Goal: Communication & Community: Answer question/provide support

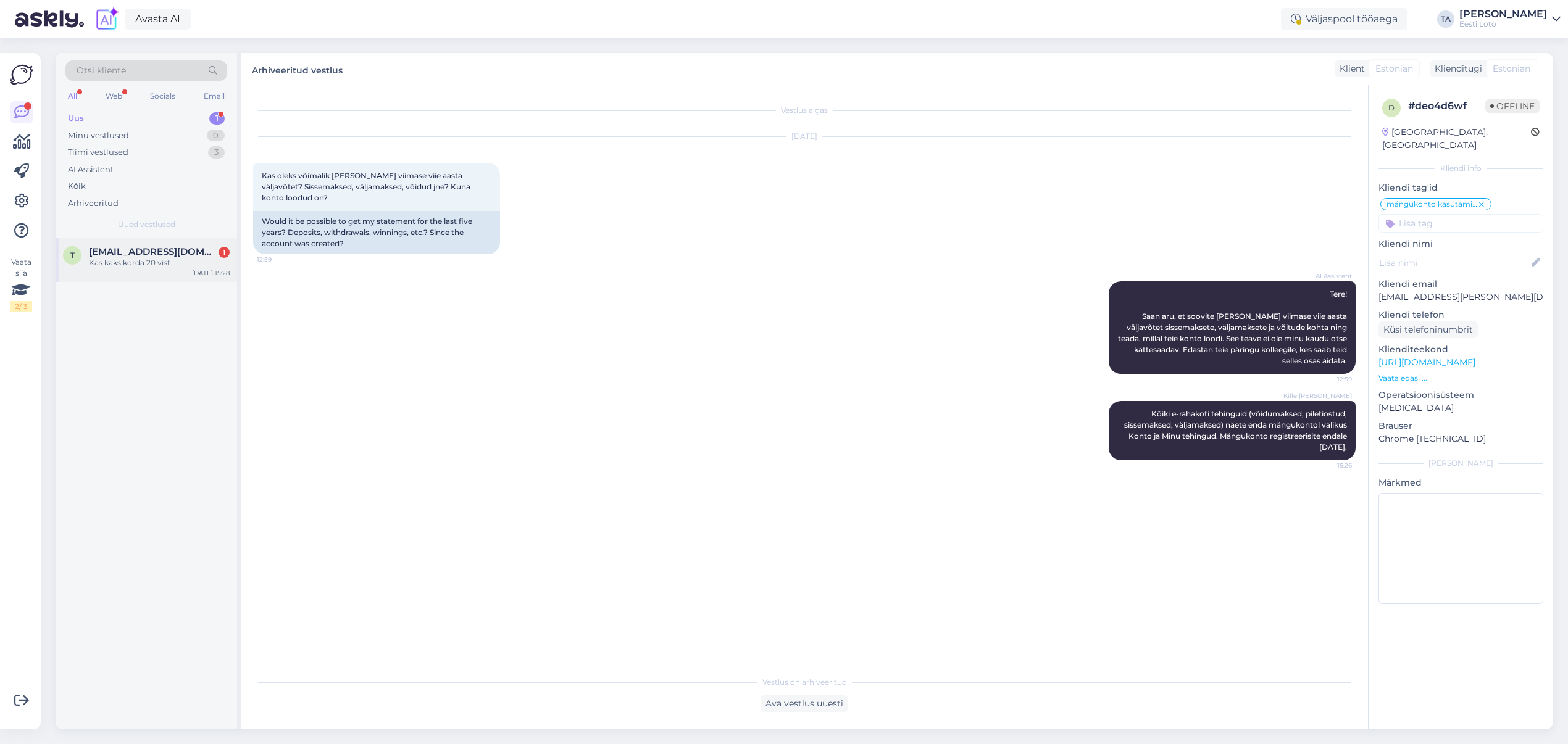
click at [147, 259] on div "Kas kaks korda 20 vist" at bounding box center [159, 263] width 141 height 11
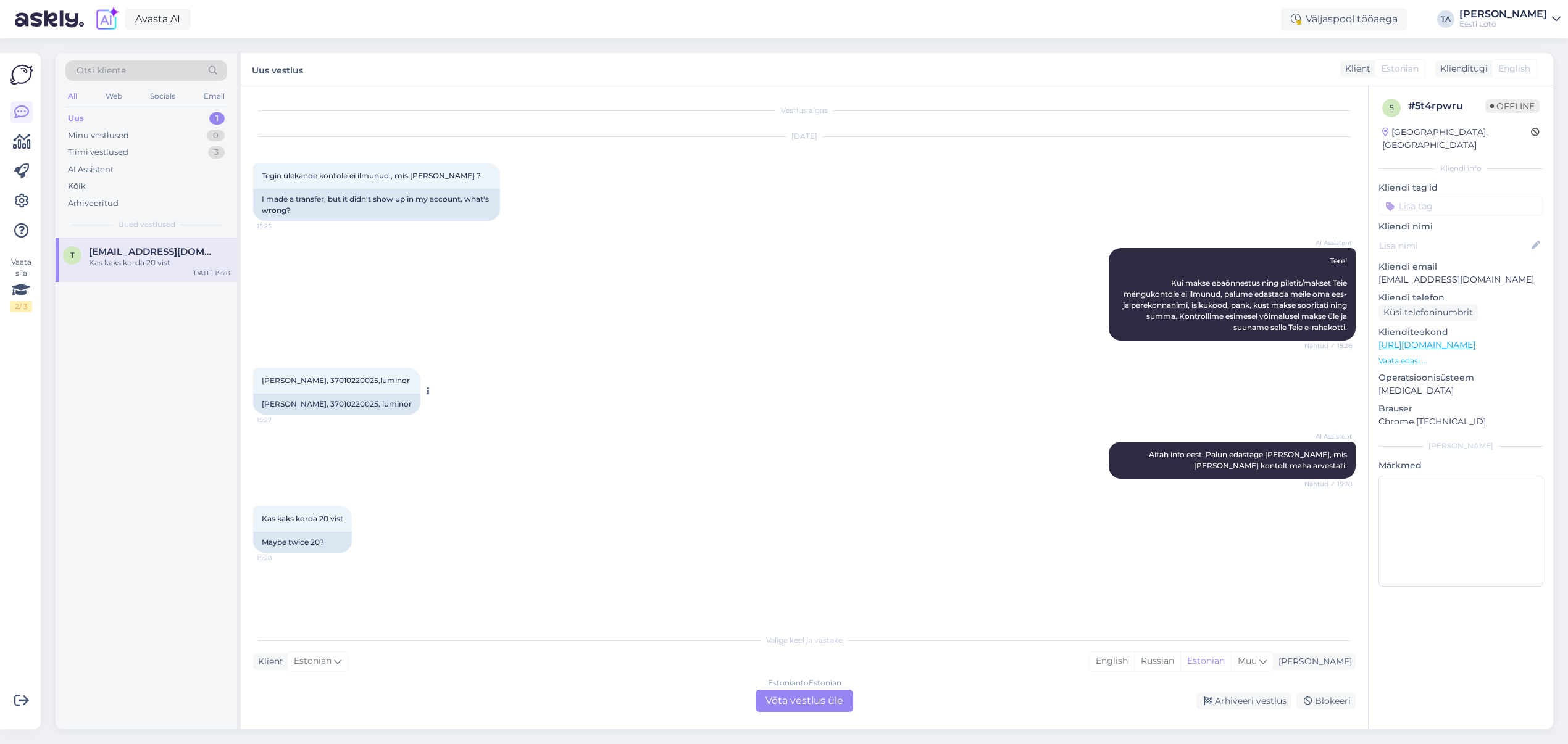
click at [352, 380] on span "[PERSON_NAME], 37010220025,luminor" at bounding box center [336, 380] width 148 height 9
copy span "37010220025"
click at [804, 699] on div "Estonian to Estonian Võta vestlus üle" at bounding box center [804, 701] width 98 height 22
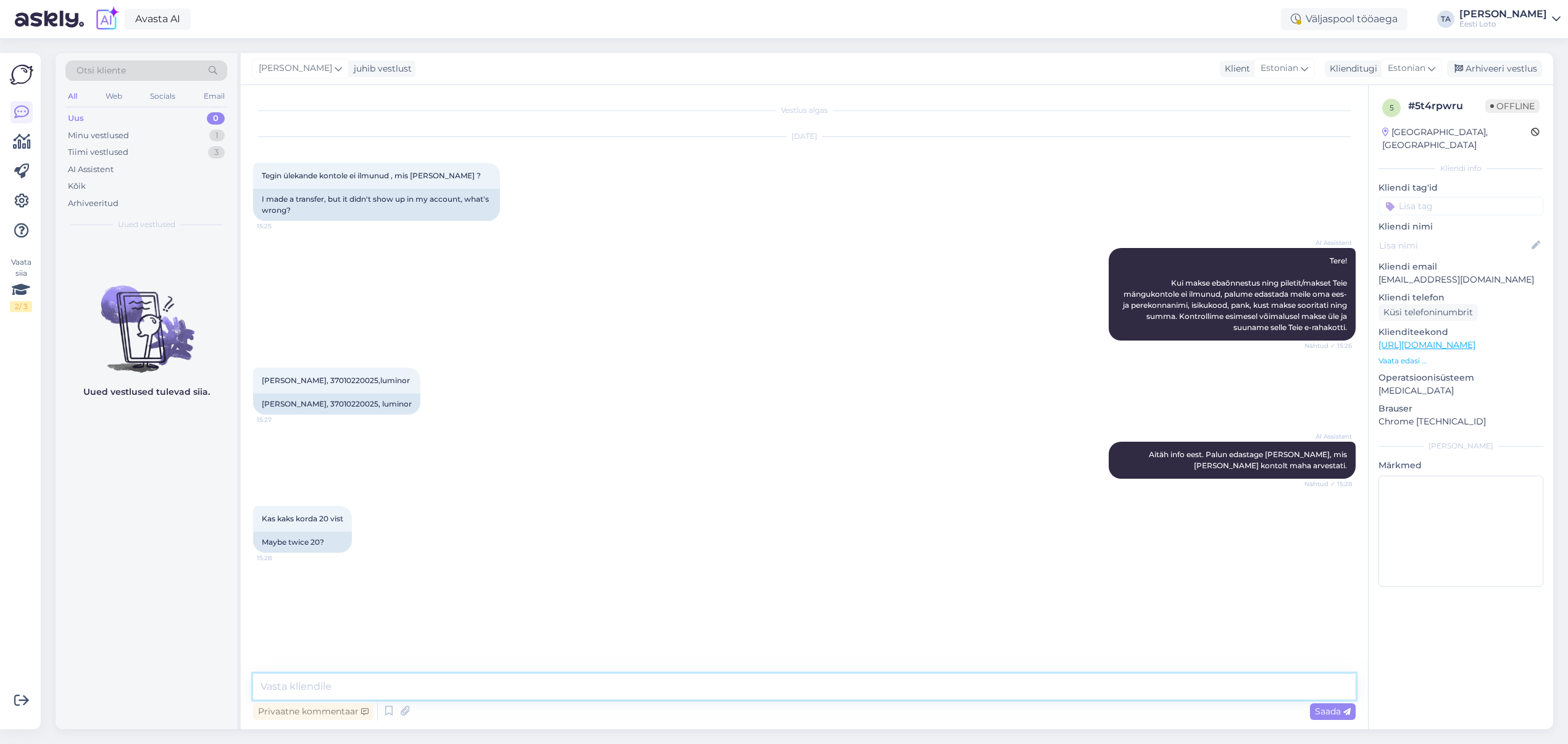
click at [371, 689] on textarea at bounding box center [804, 687] width 1103 height 26
paste textarea "Kahjuks Teie sissemakse ebaõnnestus tehnilise [PERSON_NAME] tõttu. Kontrollisim…"
click at [261, 687] on textarea "Kahjuks Teie sissemakse ebaõnnestus tehnilise [PERSON_NAME] tõttu. Kontrollisim…" at bounding box center [804, 687] width 1103 height 26
type textarea "Tere. Kahjuks Teie sissemakse ebaõnnestus tehnilise [PERSON_NAME] tõttu. Kontro…"
click at [1331, 710] on span "Saada" at bounding box center [1332, 711] width 35 height 11
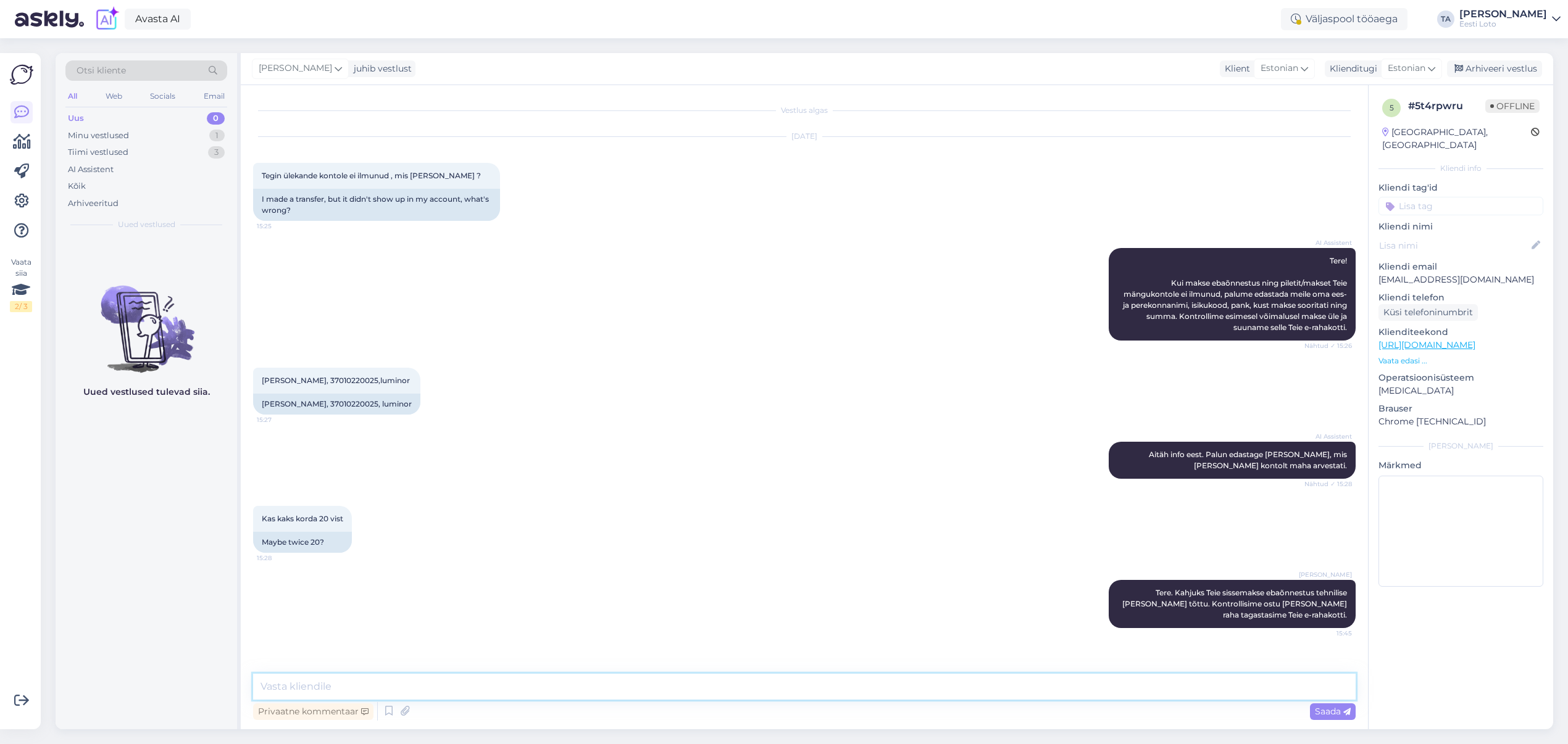
click at [405, 684] on textarea at bounding box center [804, 687] width 1103 height 26
type textarea "Palun täpsustage kas pangas läks Teil kaks korda 20 € maha."
click at [1335, 712] on span "Saada" at bounding box center [1332, 711] width 35 height 11
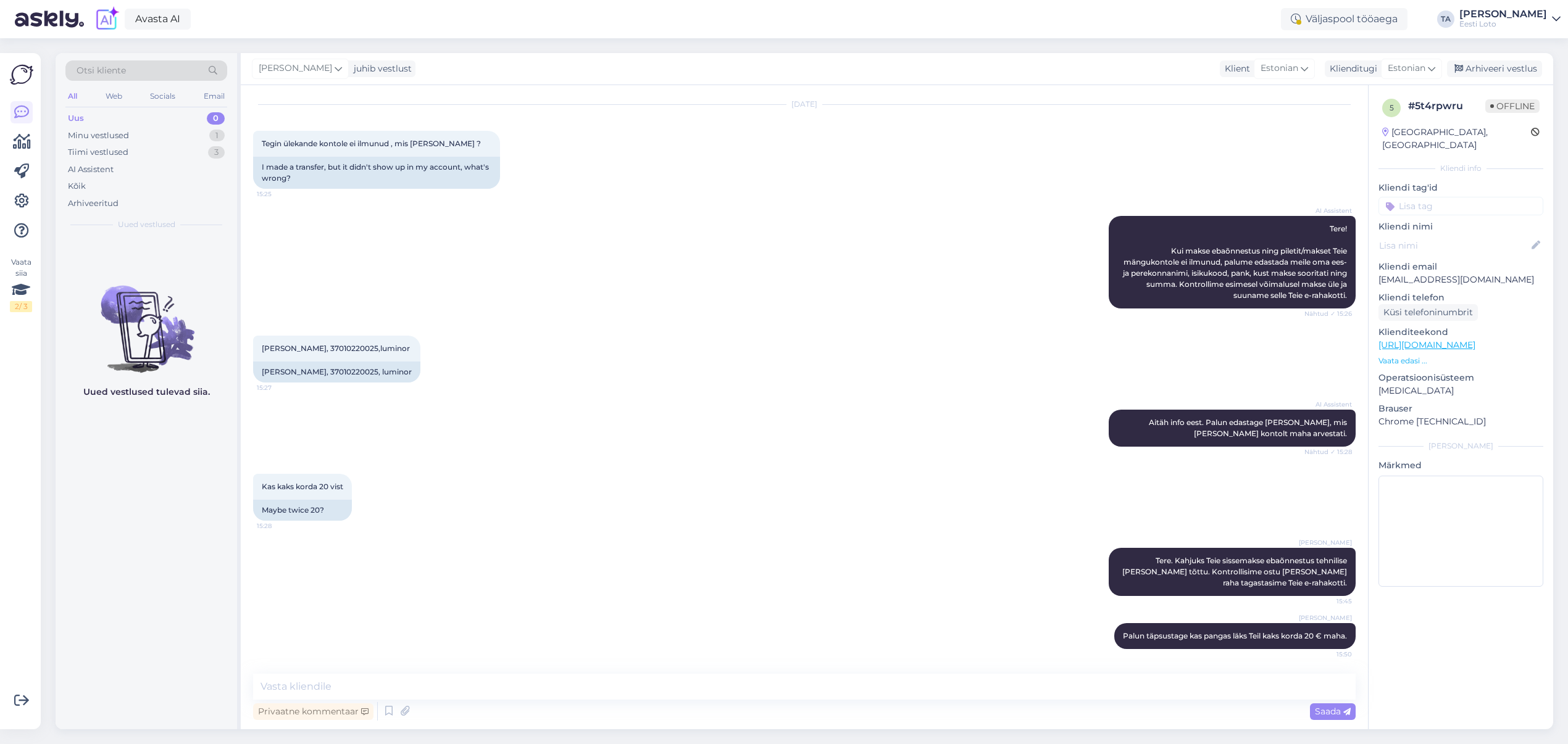
click at [1422, 197] on input at bounding box center [1461, 206] width 165 height 18
type input "e-raha"
click at [1467, 236] on span "E-rahakott" at bounding box center [1461, 240] width 40 height 8
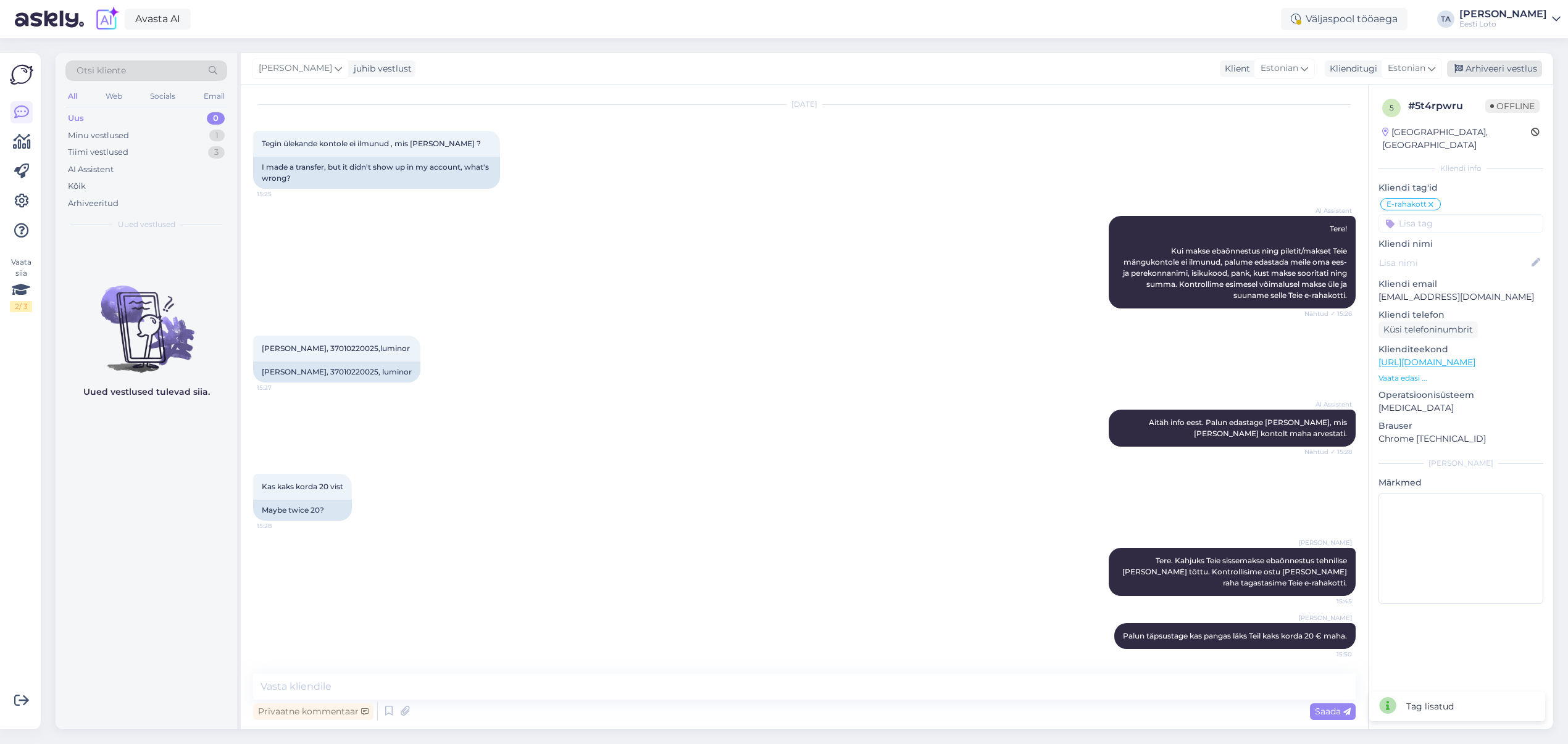
click at [1499, 66] on div "Arhiveeri vestlus" at bounding box center [1494, 69] width 95 height 17
